Goal: Transaction & Acquisition: Book appointment/travel/reservation

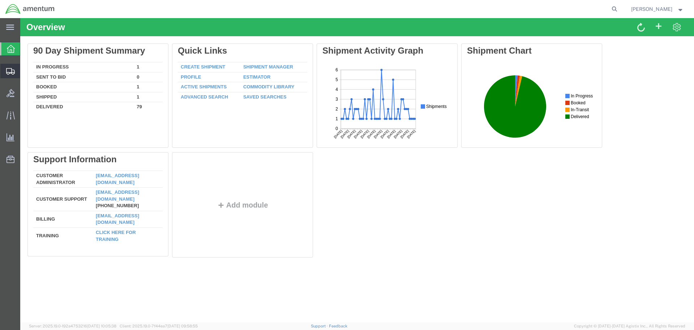
click at [0, 0] on span "Shipment Manager" at bounding box center [0, 0] width 0 height 0
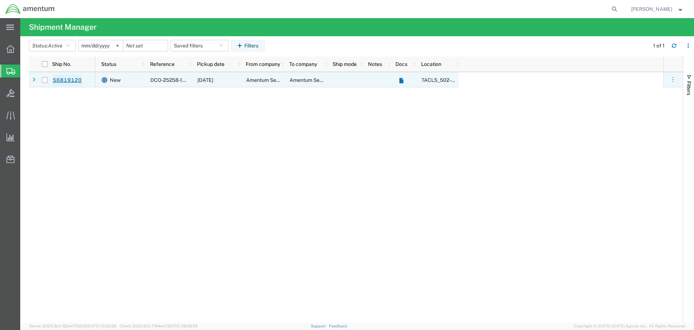
click at [63, 76] on link "56819120" at bounding box center [67, 81] width 30 height 12
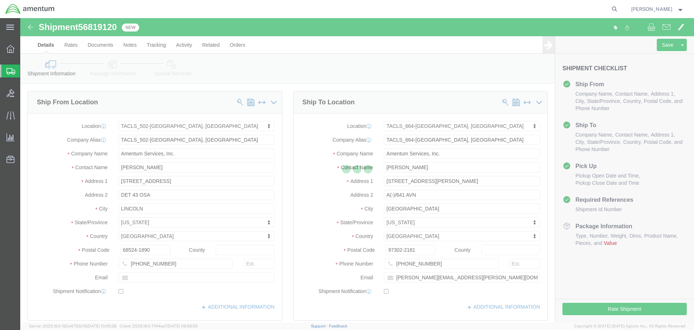
select select "42686"
select select "42731"
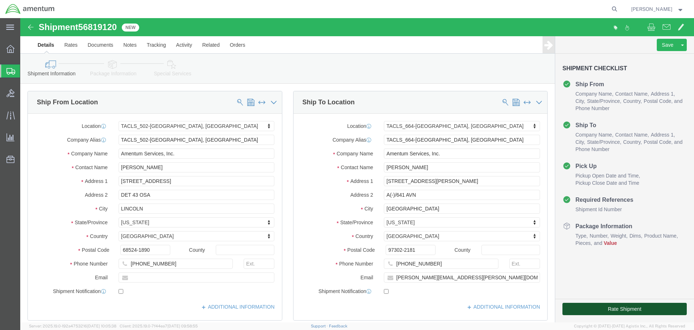
click button "Rate Shipment"
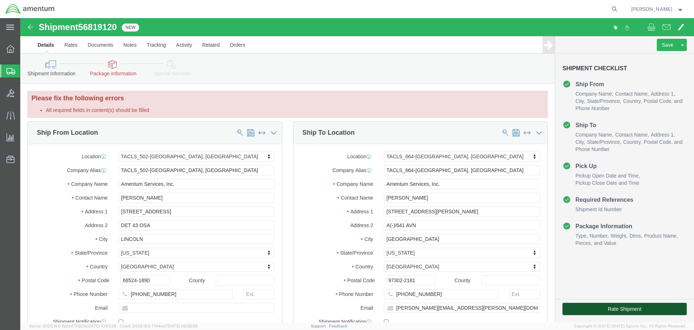
click button "Rate Shipment"
click input "text"
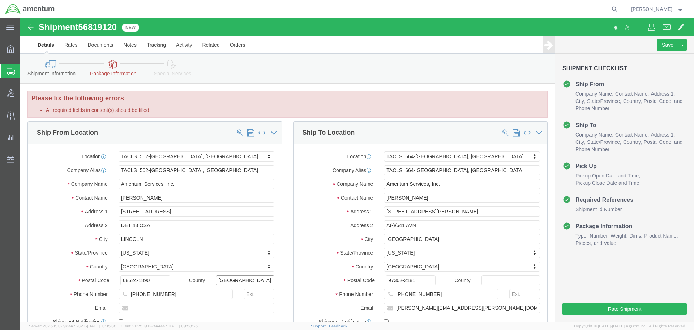
type input "[GEOGRAPHIC_DATA]"
click input "text"
type input "[GEOGRAPHIC_DATA]"
click input "A(-)/641 AVN"
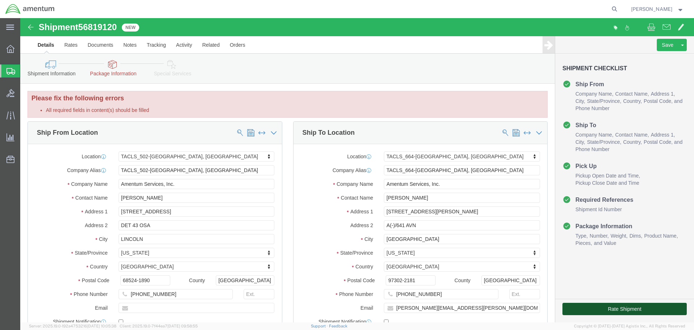
click button "Rate Shipment"
click at [6, 70] on div at bounding box center [10, 70] width 20 height 13
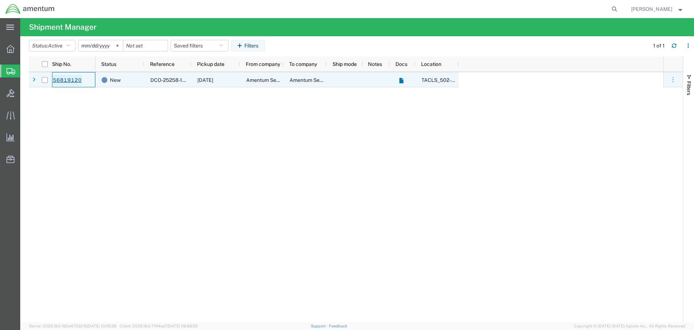
click at [62, 81] on link "56819120" at bounding box center [67, 81] width 30 height 12
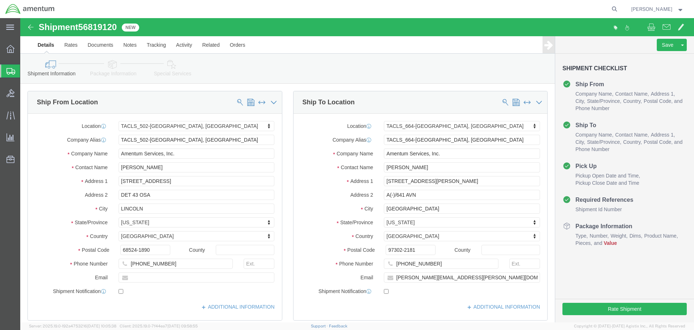
select select "42686"
select select "42731"
click button "Rate Shipment"
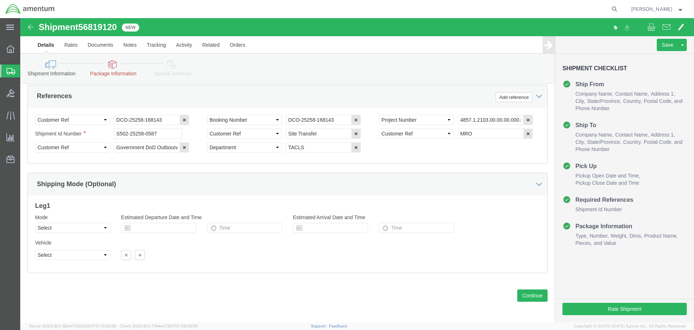
scroll to position [375, 0]
click button "Continue"
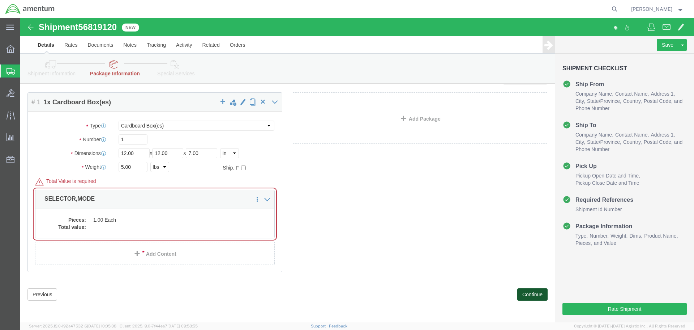
scroll to position [50, 0]
click dd "1.00 Each"
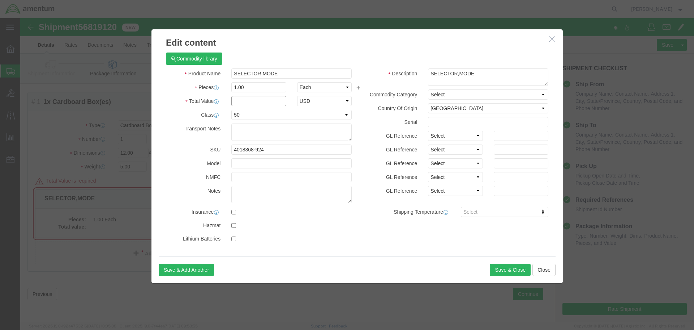
click input "text"
type input "1.00"
click button "Save & Close"
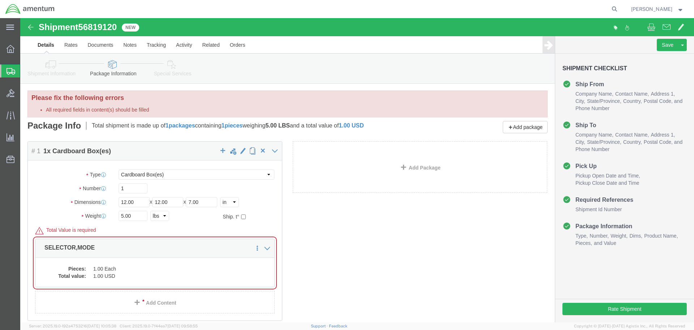
scroll to position [0, 0]
click button "Rate Shipment"
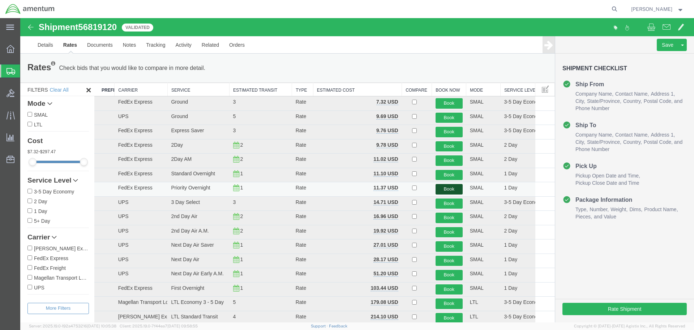
click at [445, 190] on button "Book" at bounding box center [449, 189] width 27 height 10
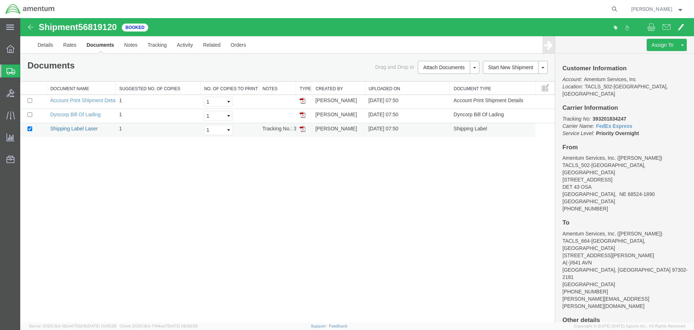
click at [80, 129] on link "Shipping Label Laser" at bounding box center [74, 129] width 48 height 6
drag, startPoint x: 71, startPoint y: 114, endPoint x: 540, endPoint y: 29, distance: 476.1
click at [71, 114] on link "Dyncorp Bill Of Lading" at bounding box center [75, 114] width 50 height 6
click at [88, 102] on link "Account Print Shipment Details" at bounding box center [85, 100] width 70 height 6
click at [43, 46] on link "Details" at bounding box center [46, 44] width 26 height 17
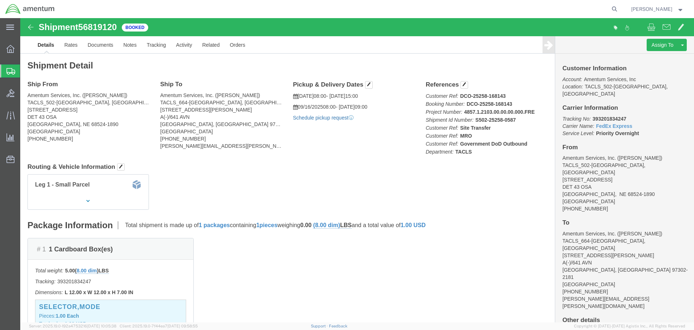
click link "Schedule pickup request"
click at [668, 9] on span "[PERSON_NAME]" at bounding box center [652, 9] width 41 height 8
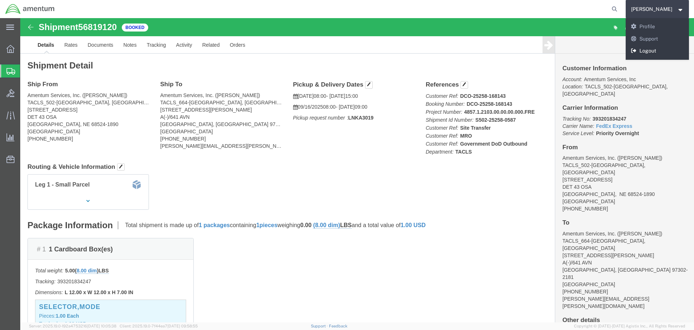
click at [653, 50] on link "Logout" at bounding box center [658, 51] width 64 height 12
